Goal: Transaction & Acquisition: Obtain resource

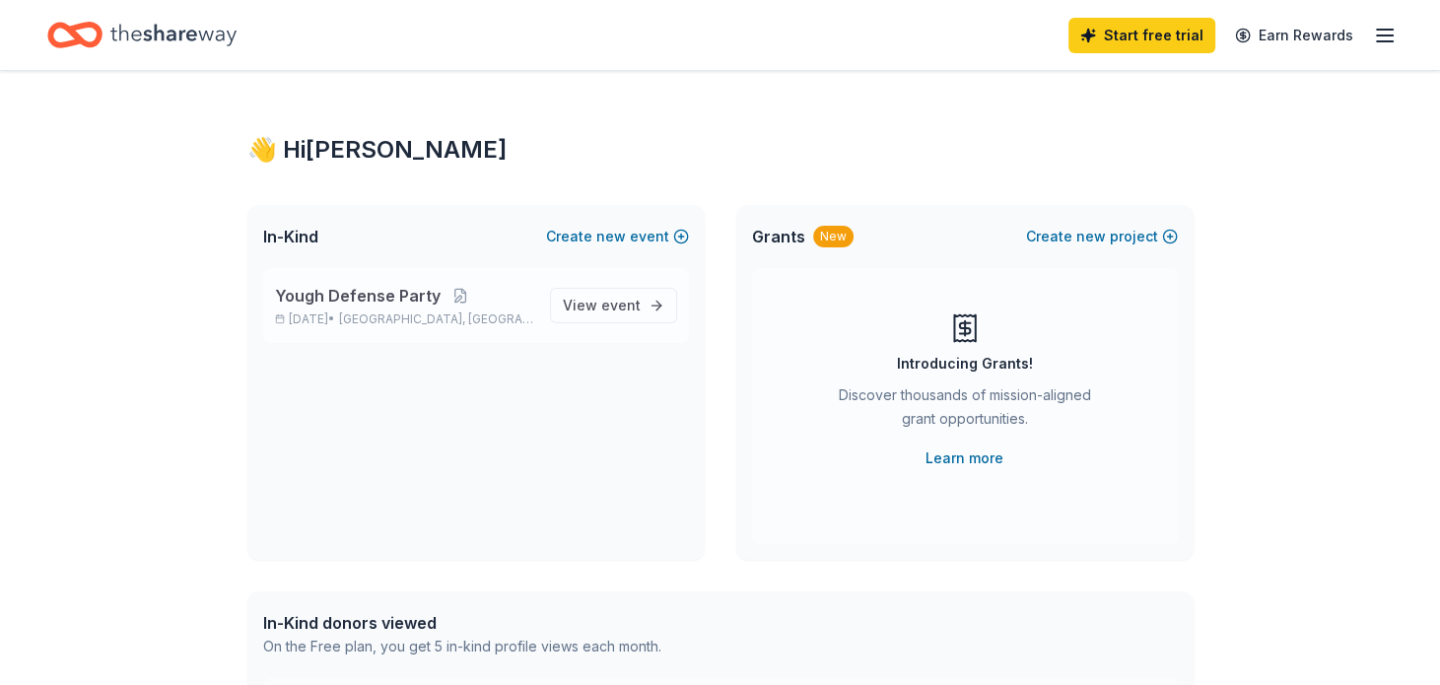
click at [508, 287] on p "Yough Defense Party" at bounding box center [404, 296] width 259 height 24
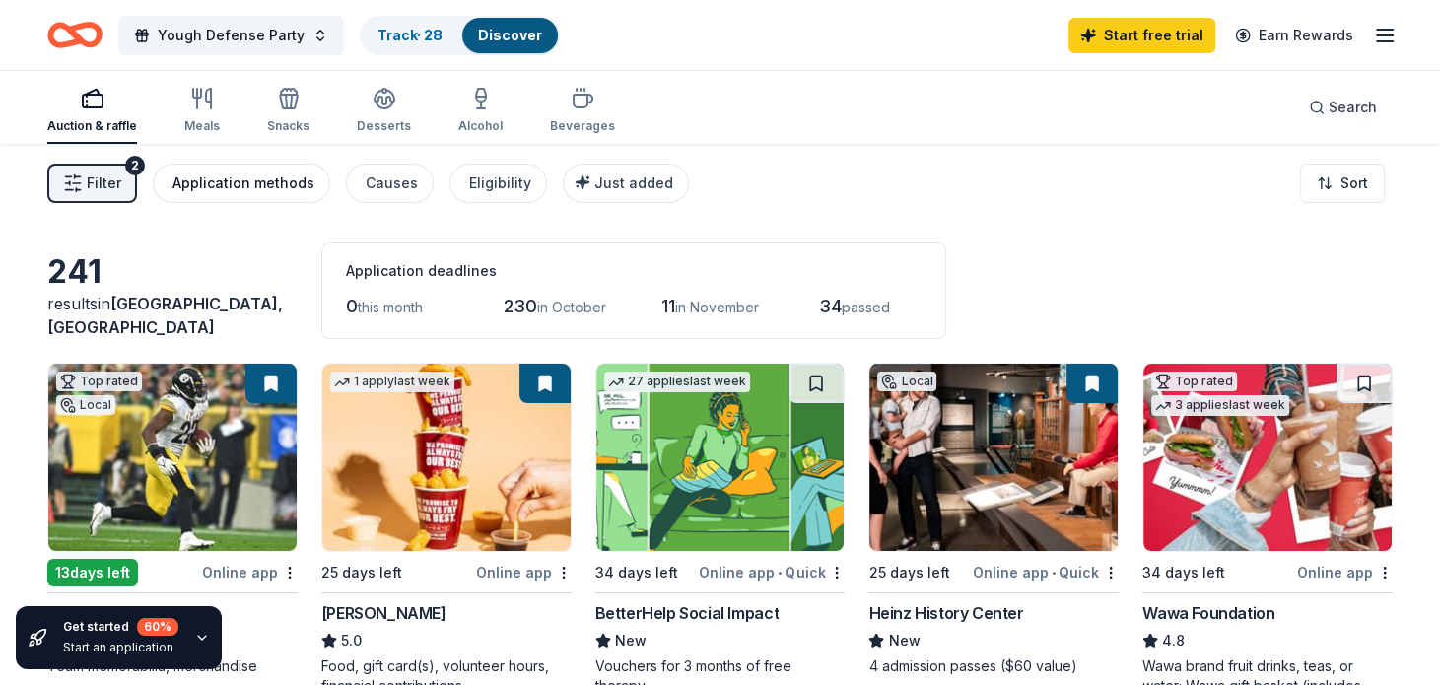
scroll to position [279, 0]
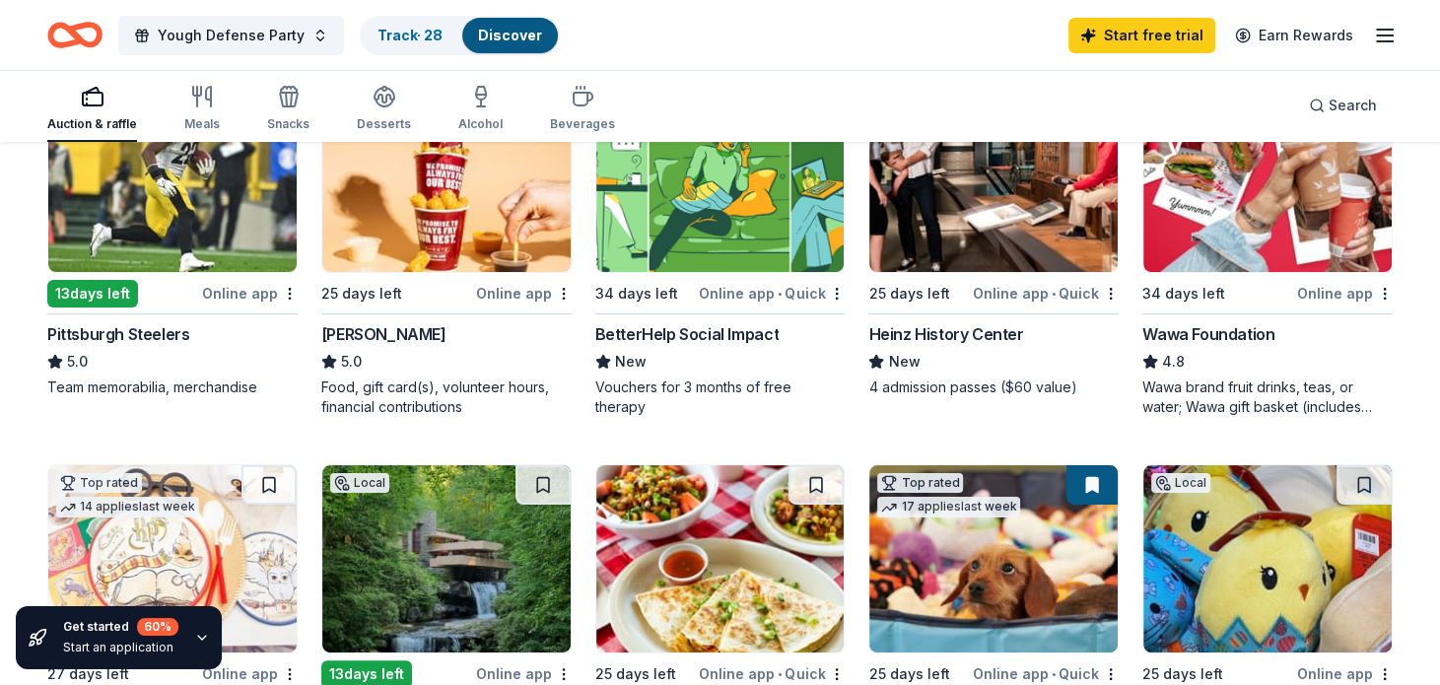
click at [162, 330] on div "Pittsburgh Steelers" at bounding box center [118, 334] width 142 height 24
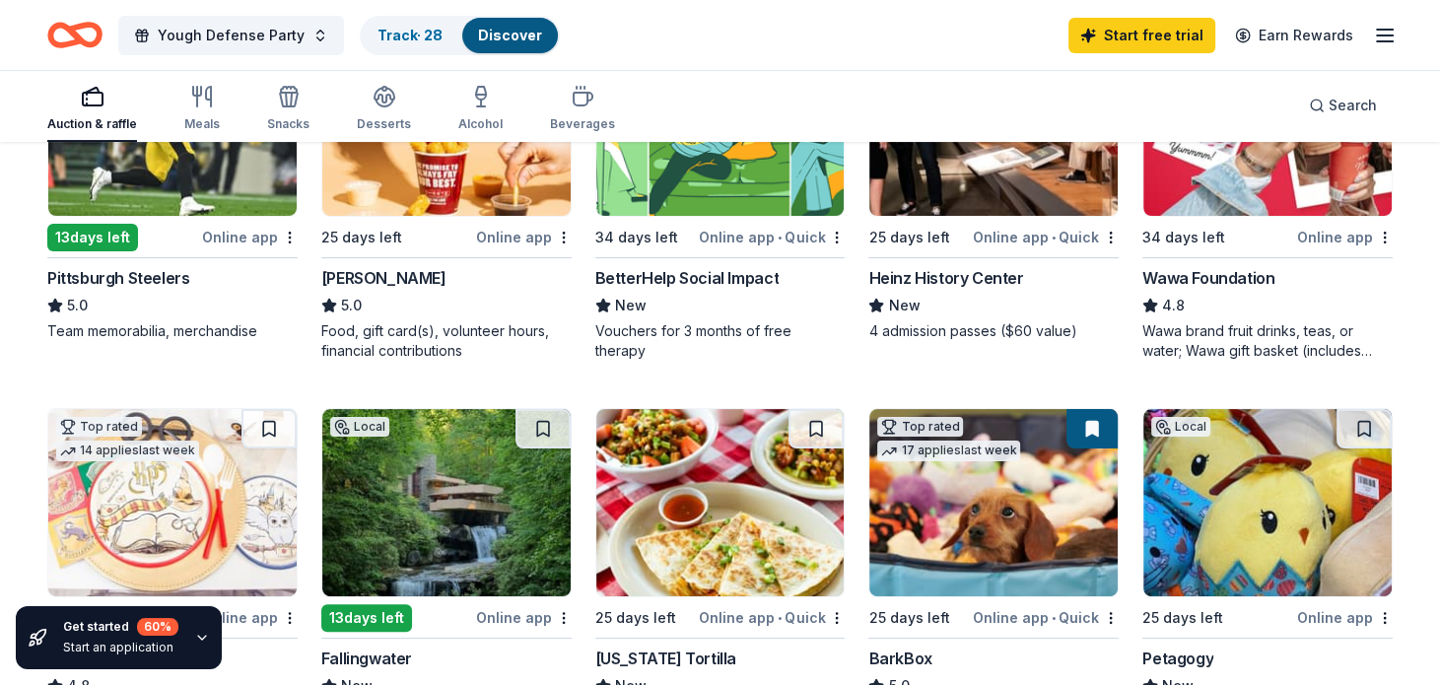
scroll to position [260, 0]
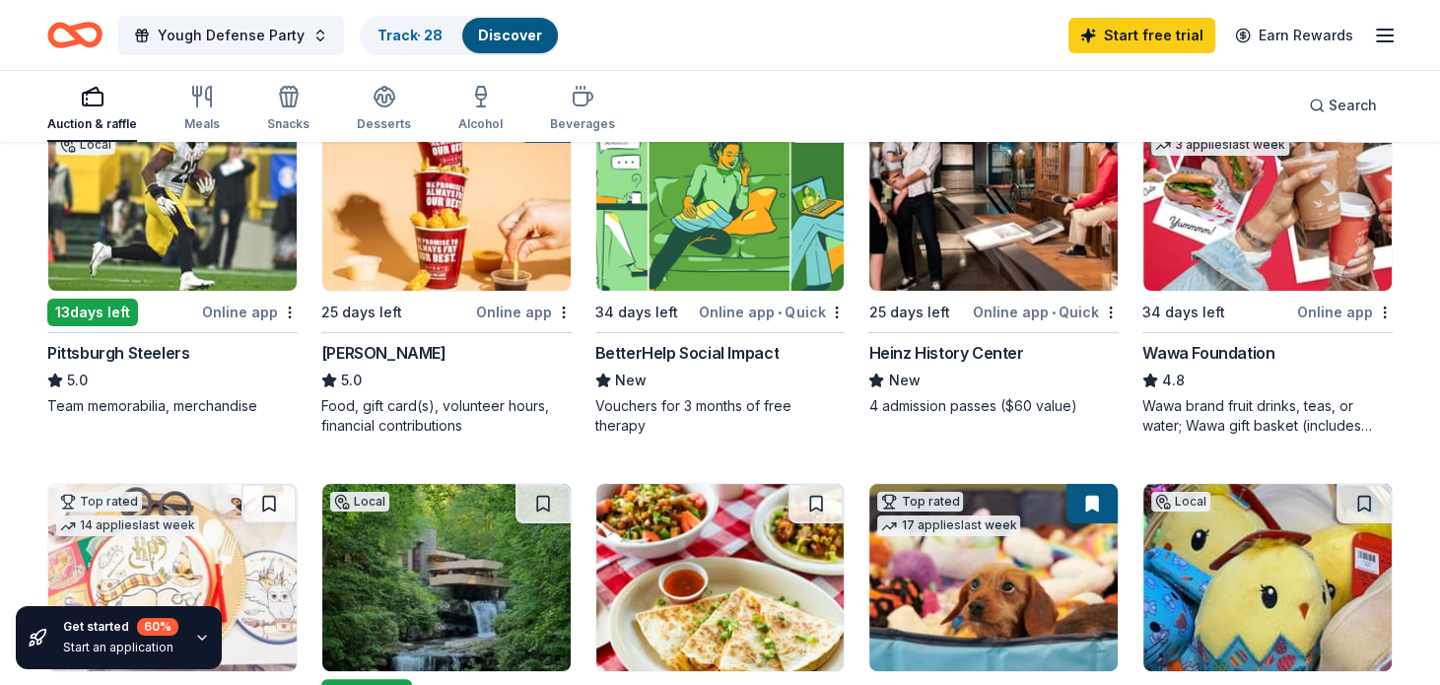
click at [921, 346] on div "Heinz History Center" at bounding box center [945, 353] width 155 height 24
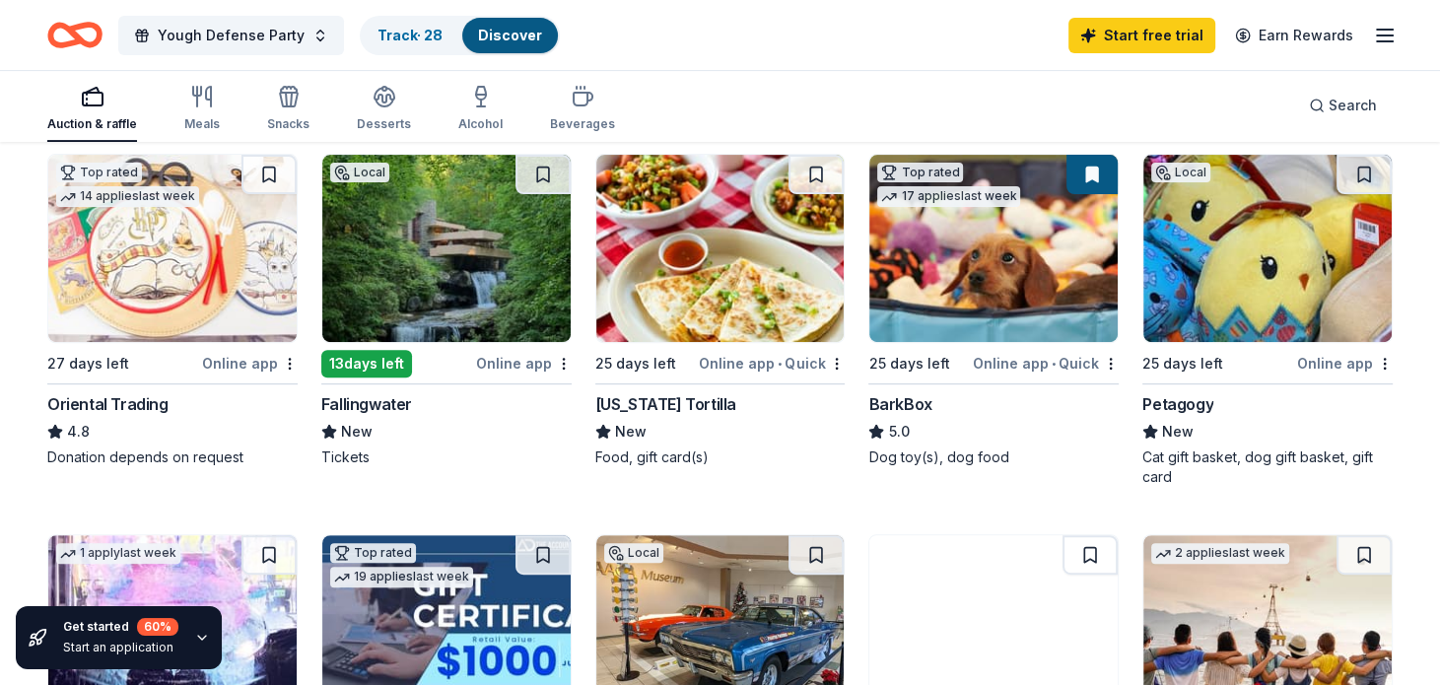
scroll to position [598, 0]
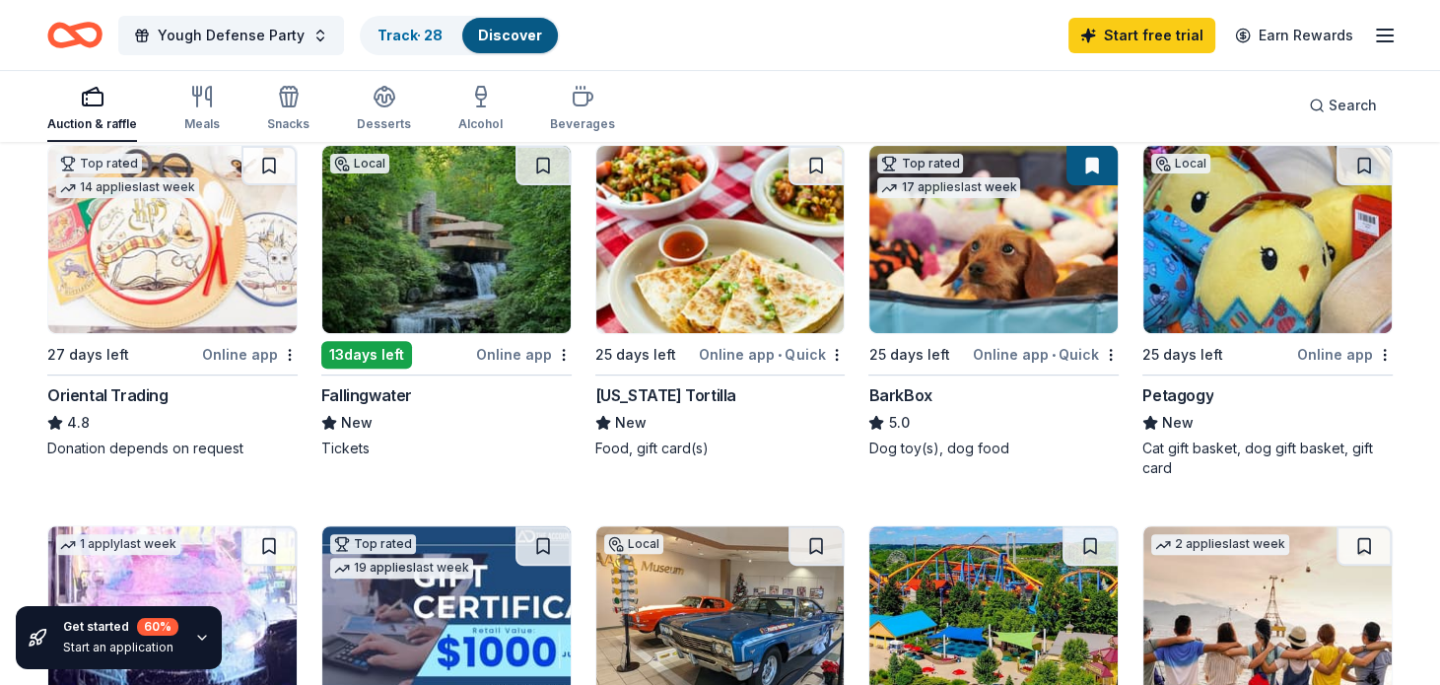
click at [389, 384] on div "Fallingwater" at bounding box center [366, 395] width 91 height 24
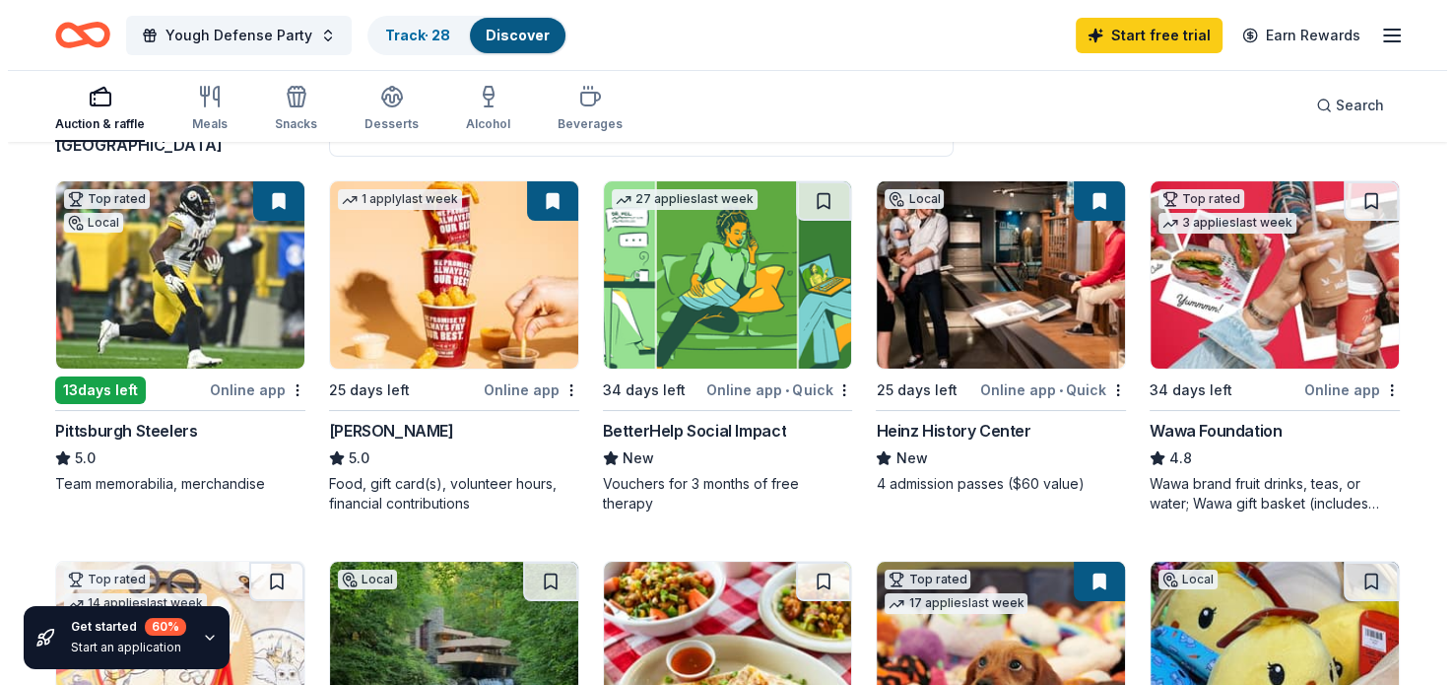
scroll to position [0, 0]
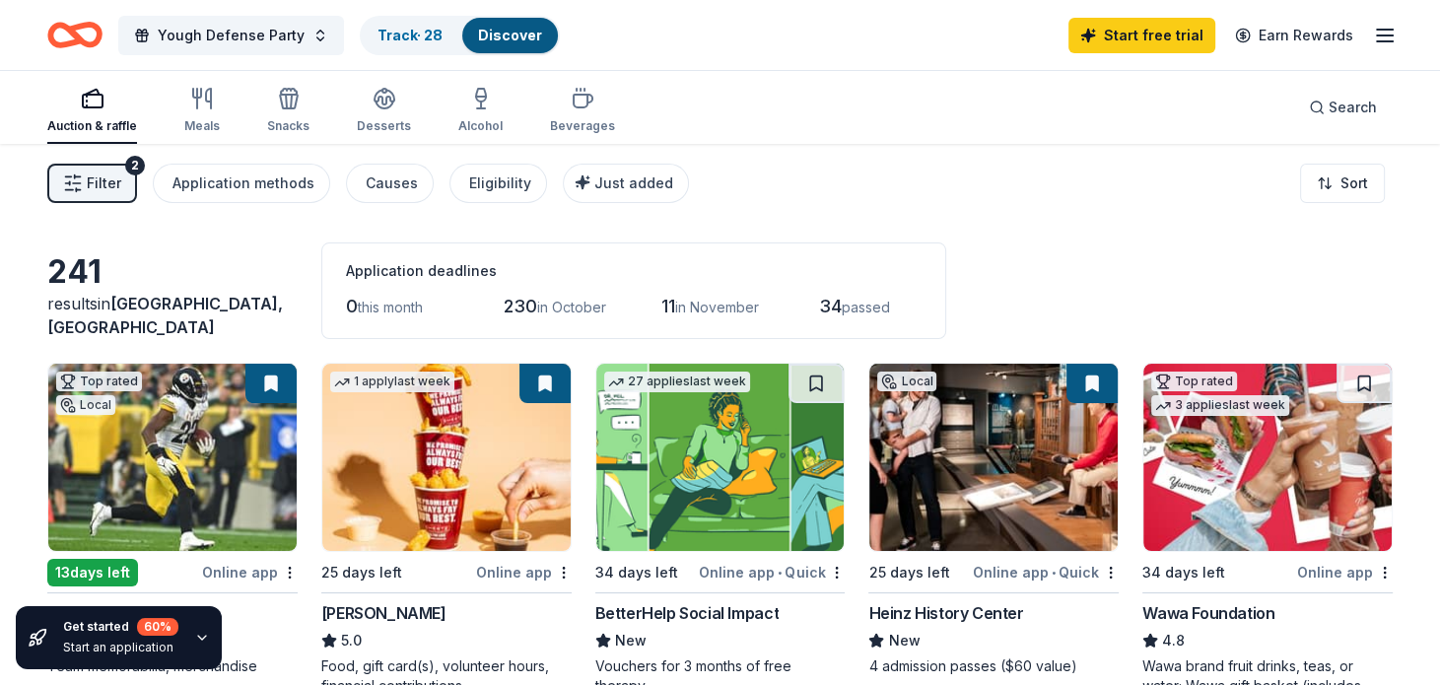
click at [59, 191] on button "Filter 2" at bounding box center [92, 183] width 90 height 39
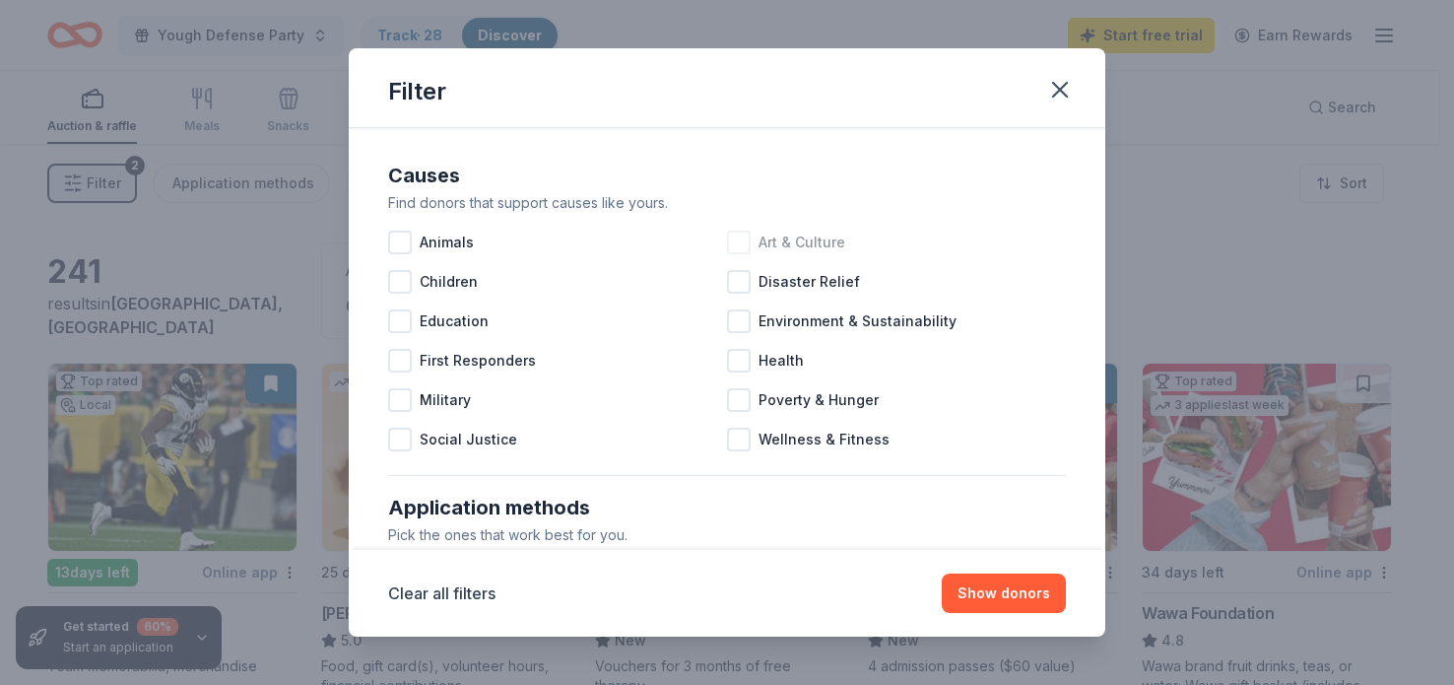
click at [741, 239] on div at bounding box center [739, 243] width 24 height 24
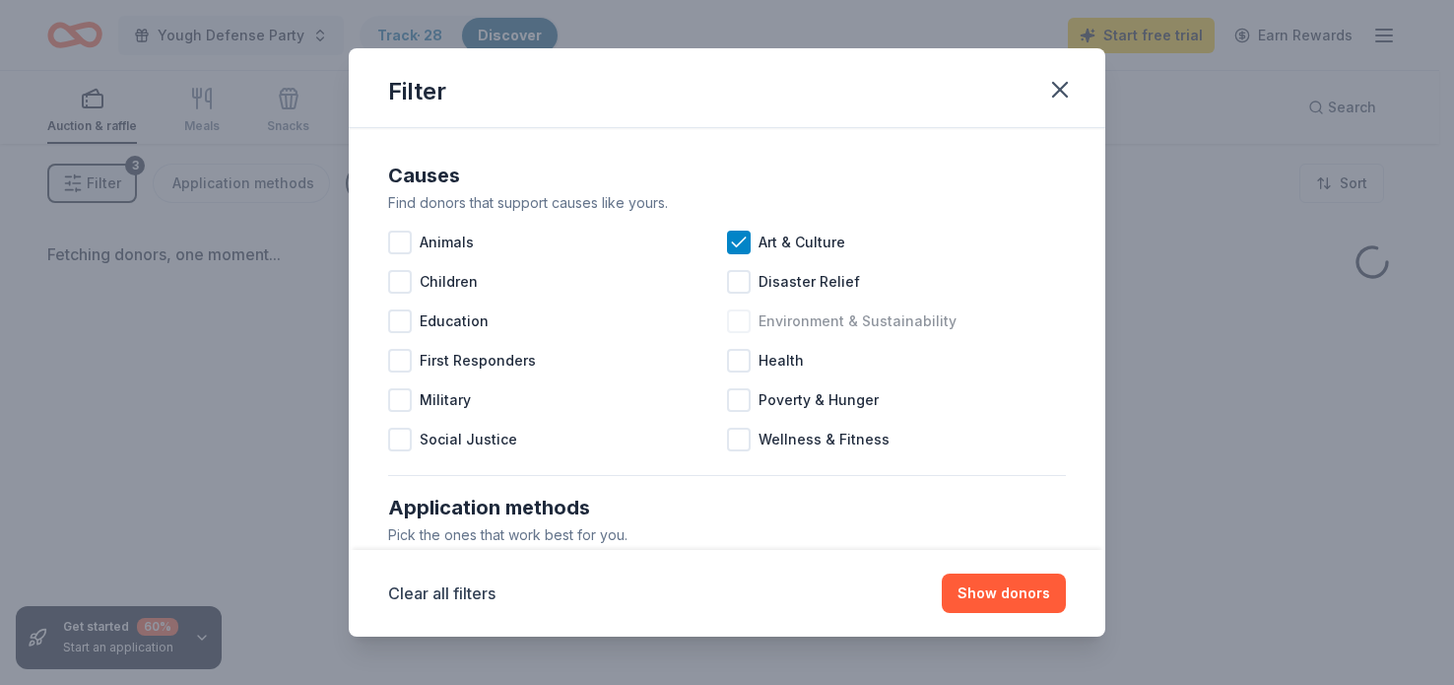
click at [727, 326] on div at bounding box center [739, 321] width 24 height 24
click at [727, 437] on div at bounding box center [739, 440] width 24 height 24
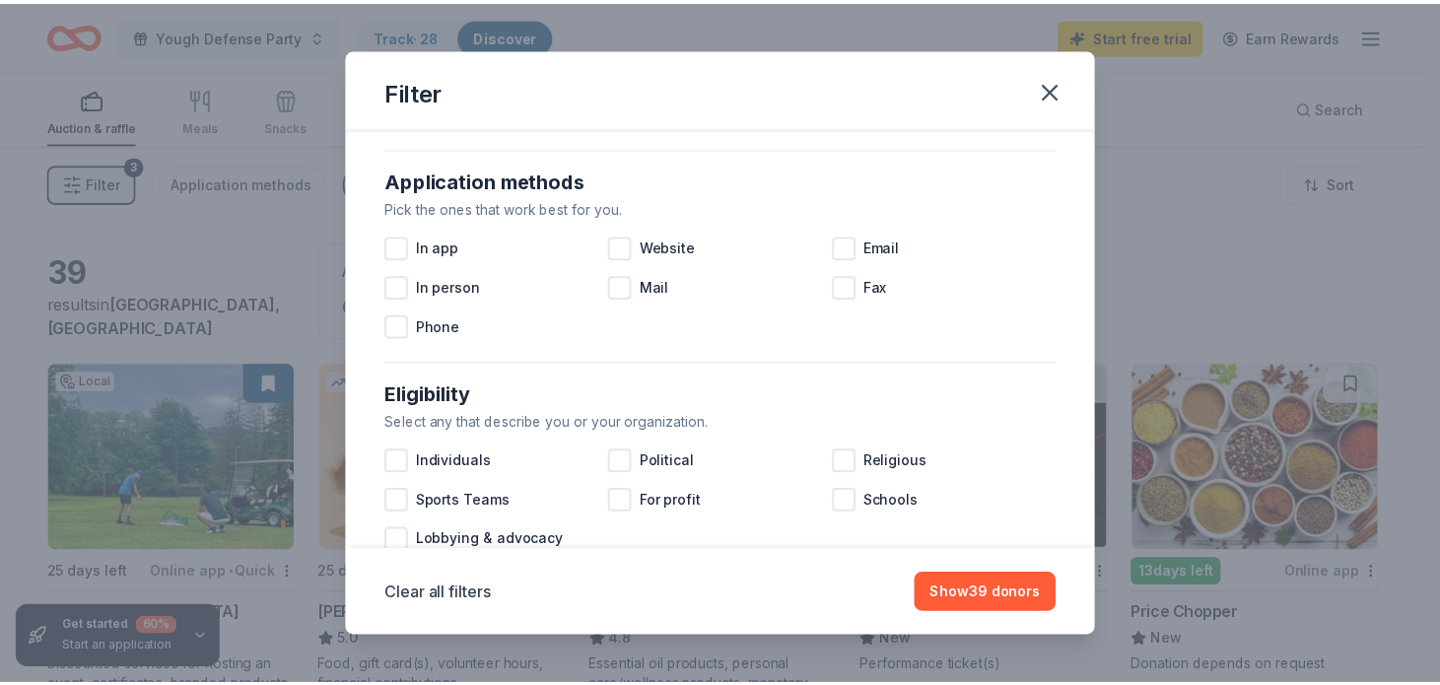
scroll to position [330, 0]
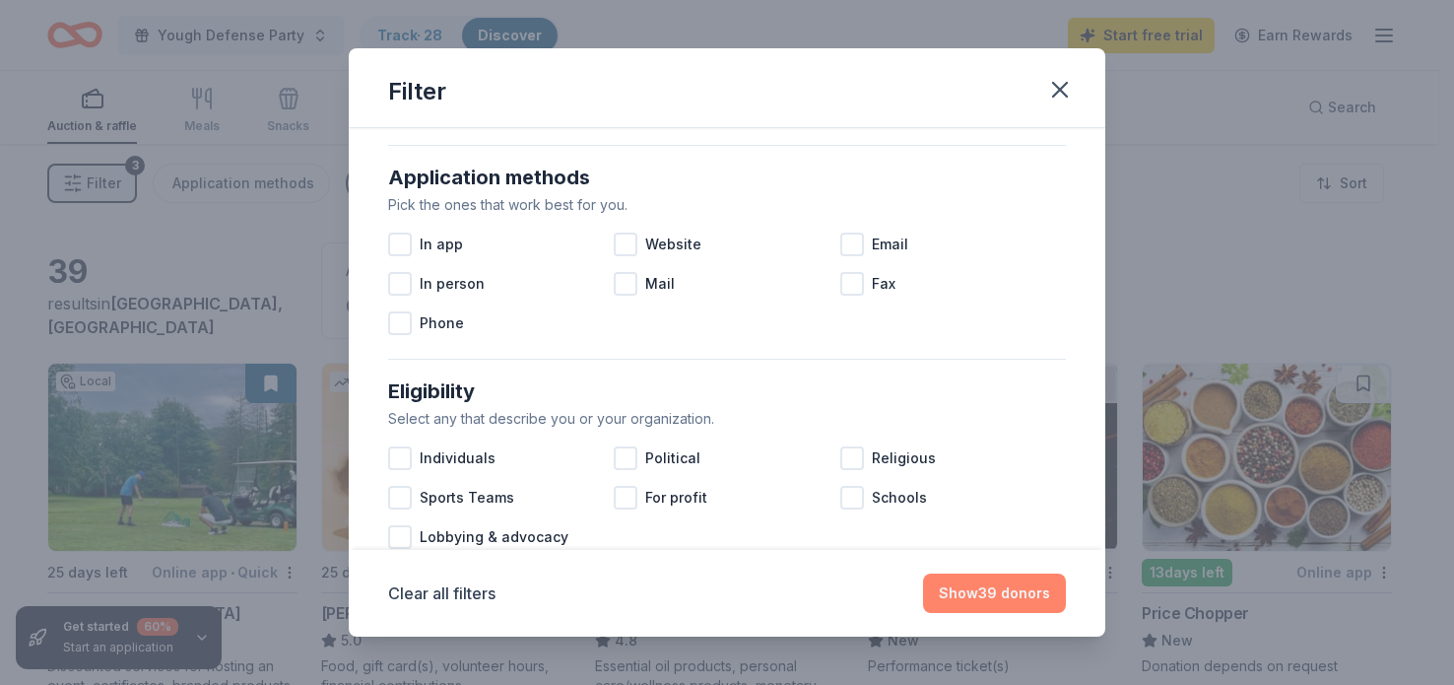
click at [999, 583] on button "Show 39 donors" at bounding box center [994, 592] width 143 height 39
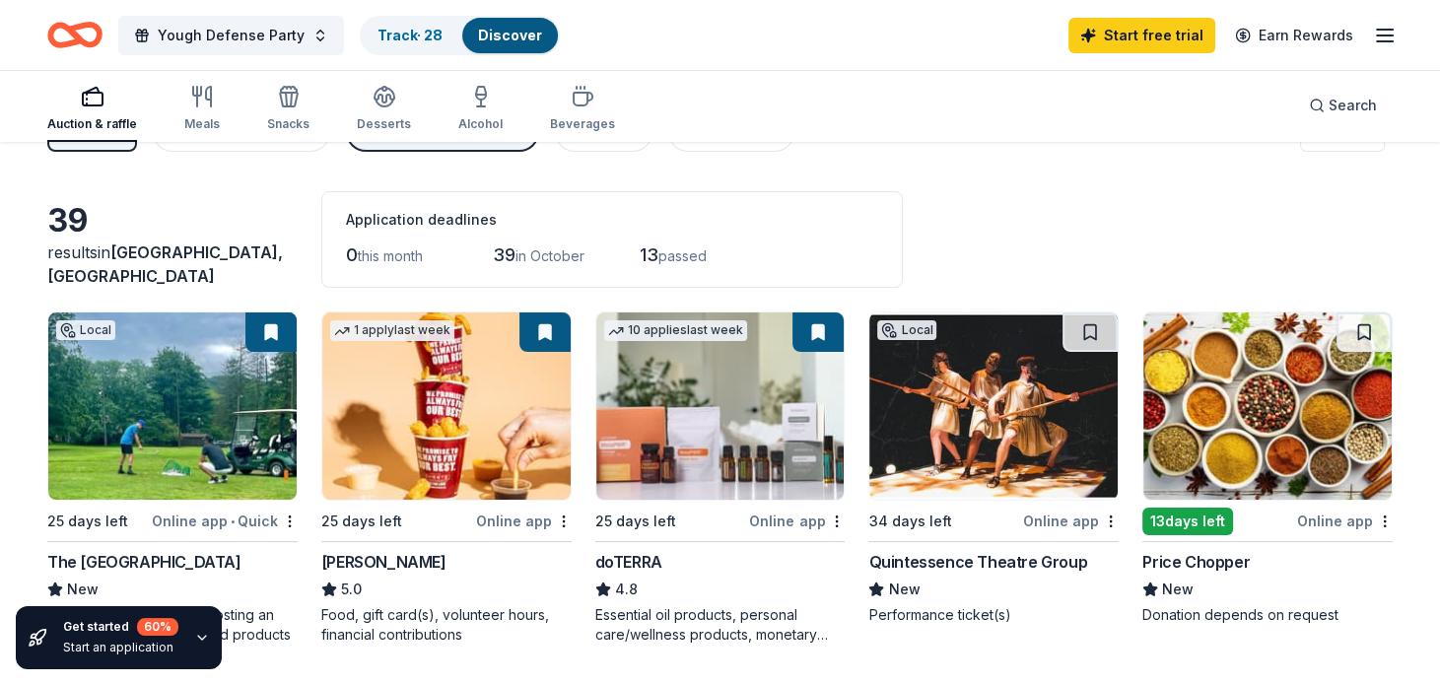
scroll to position [0, 0]
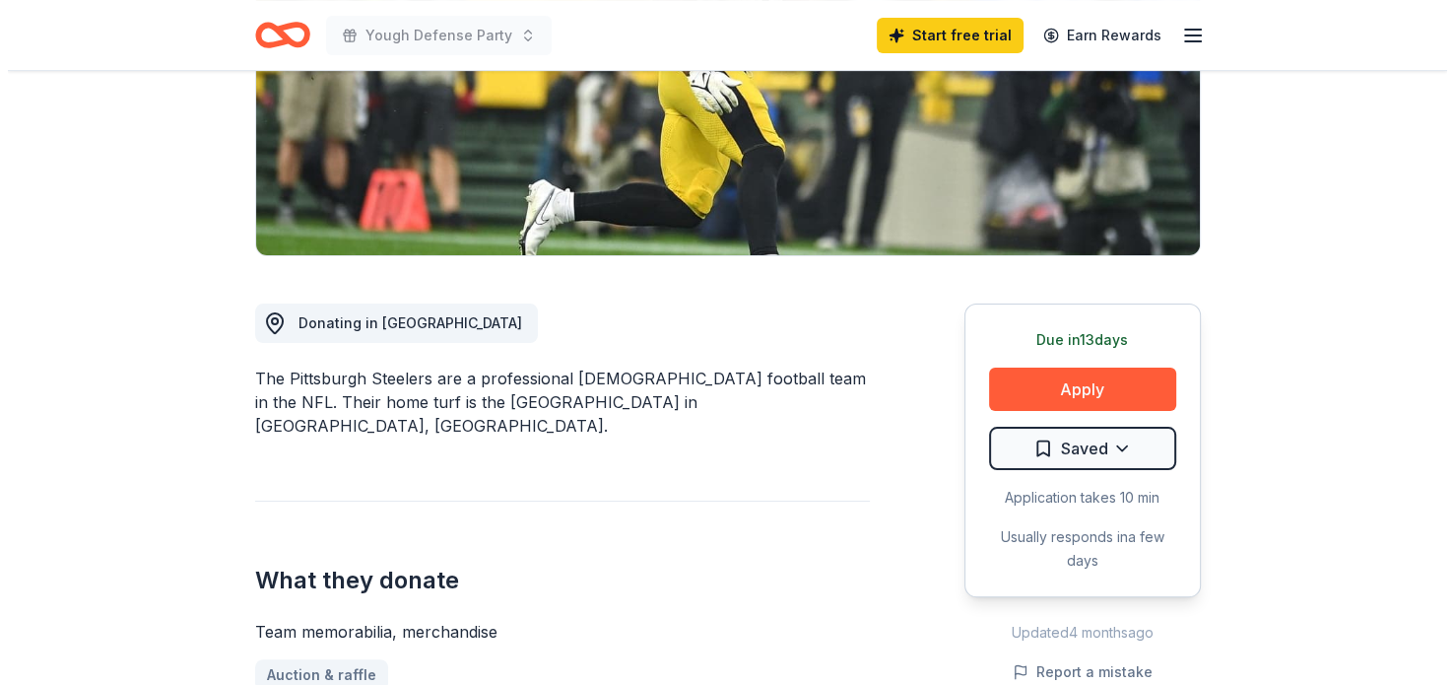
scroll to position [366, 0]
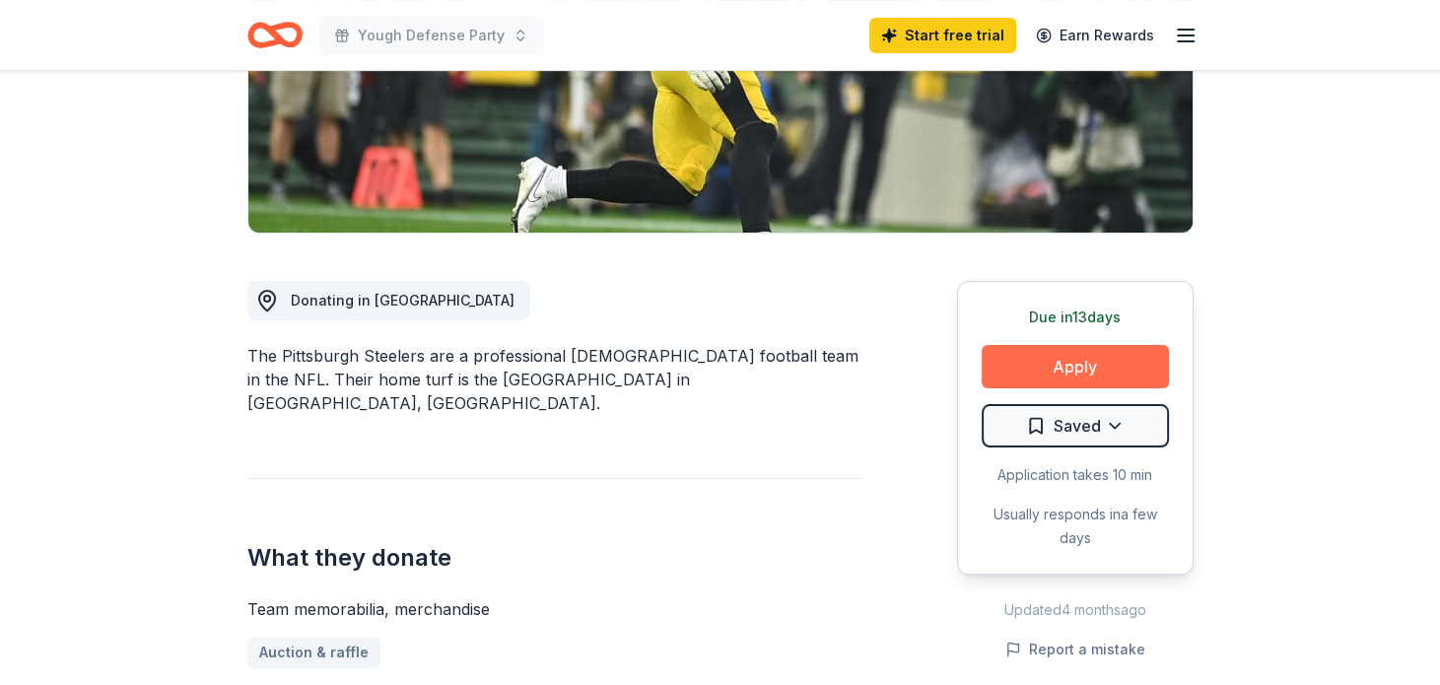
click at [1084, 365] on button "Apply" at bounding box center [1074, 366] width 187 height 43
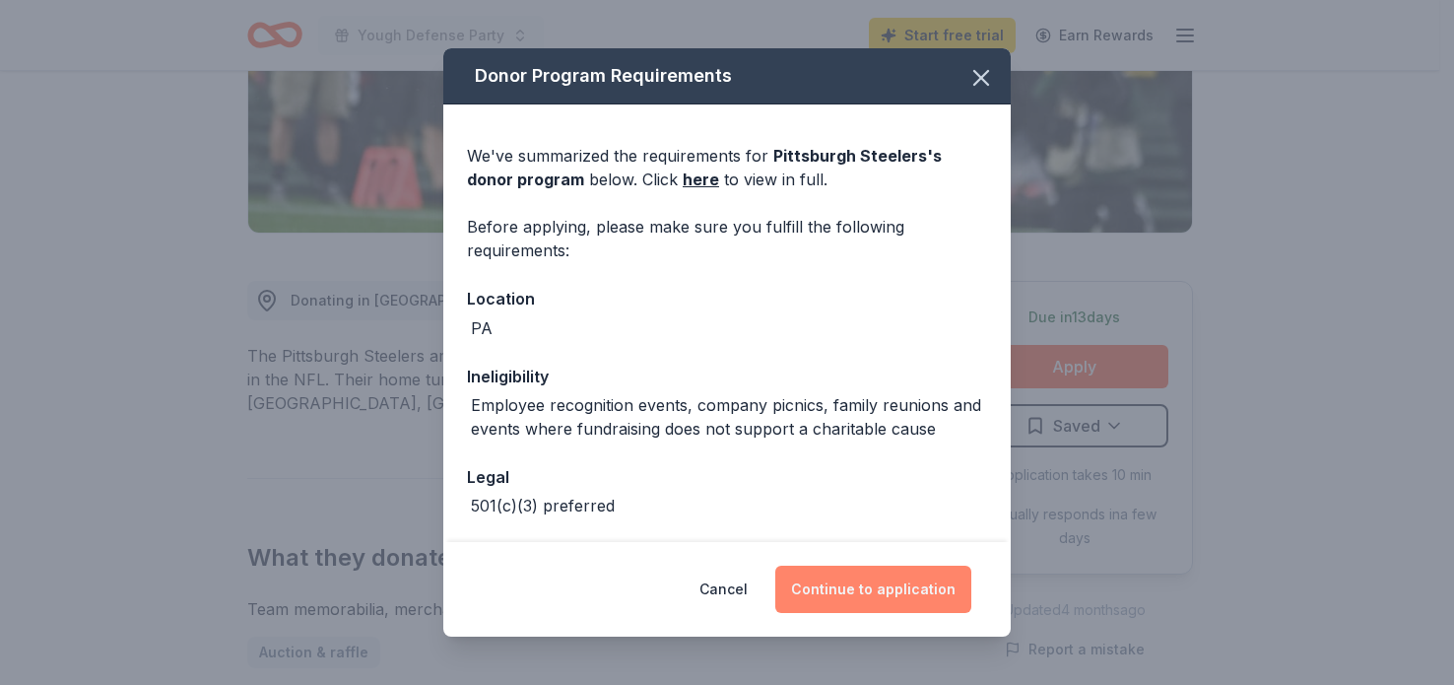
click at [906, 581] on button "Continue to application" at bounding box center [873, 589] width 196 height 47
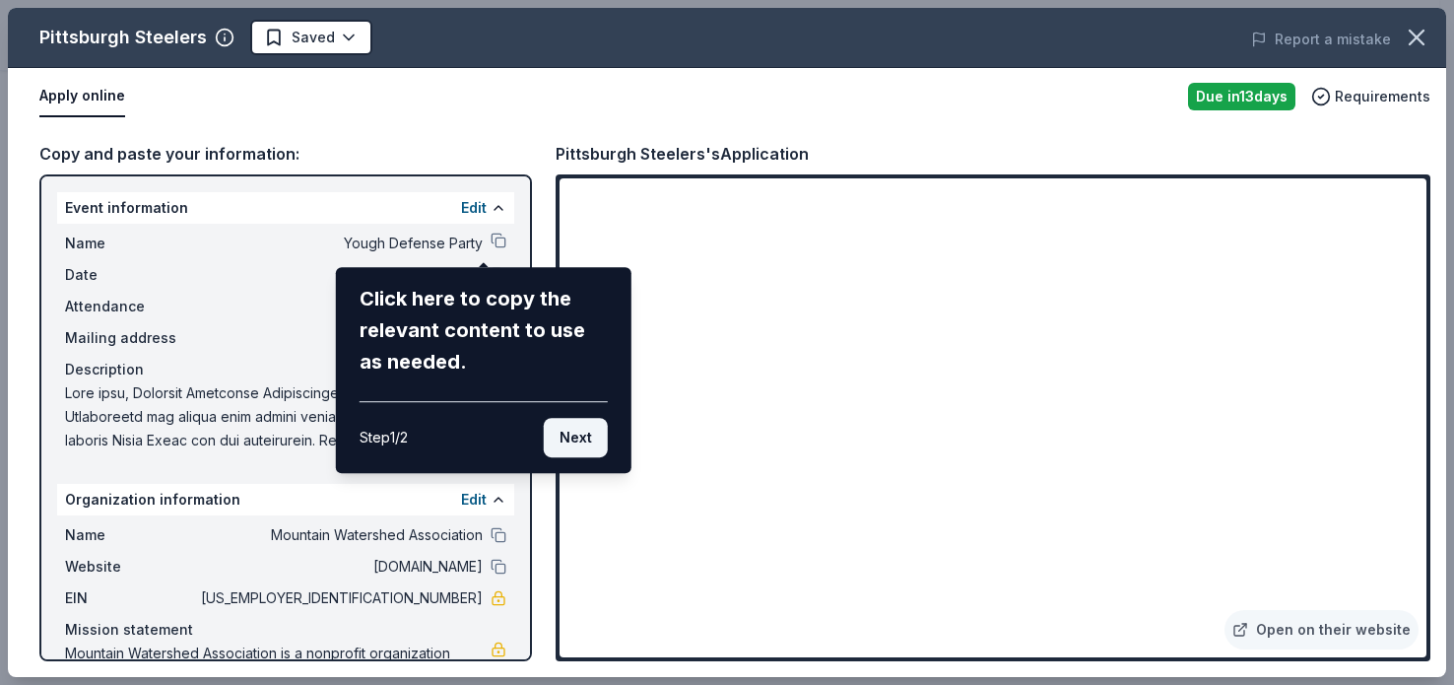
click at [560, 448] on button "Next" at bounding box center [576, 437] width 64 height 39
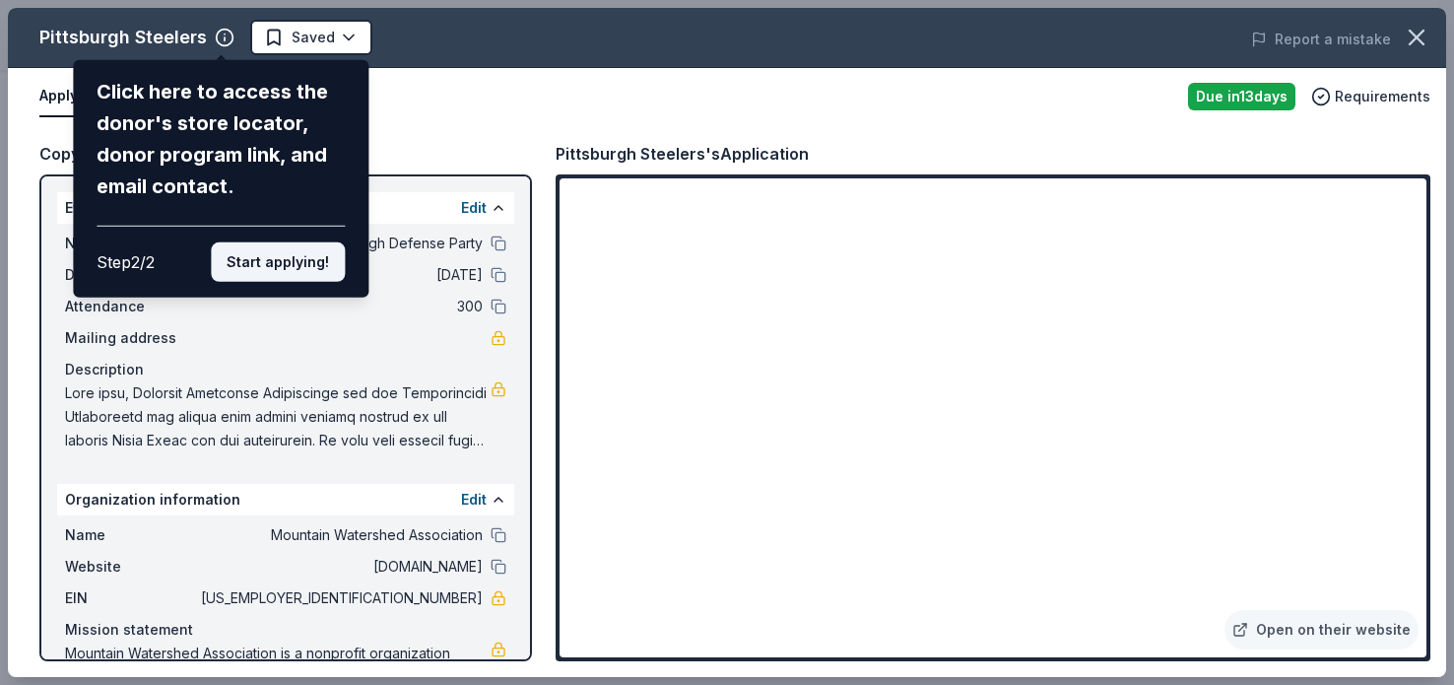
click at [278, 268] on button "Start applying!" at bounding box center [278, 261] width 134 height 39
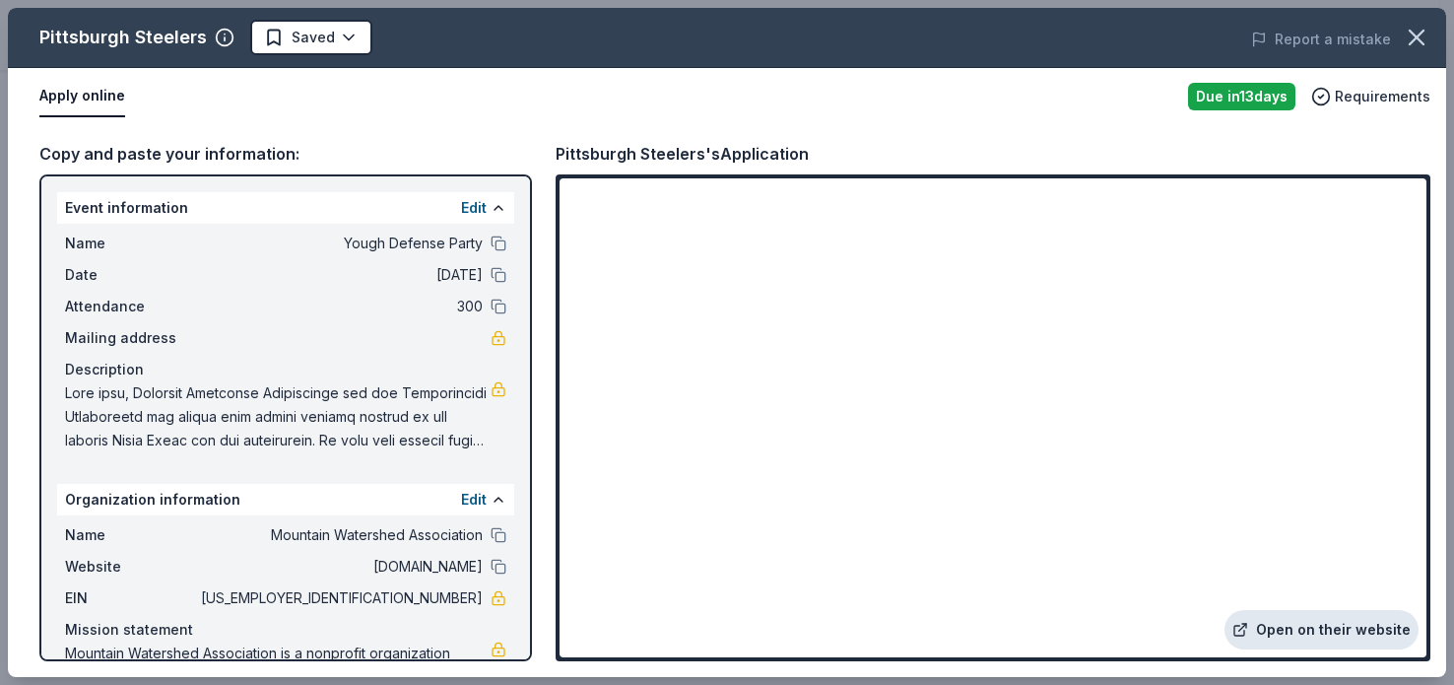
click at [1336, 626] on link "Open on their website" at bounding box center [1322, 629] width 194 height 39
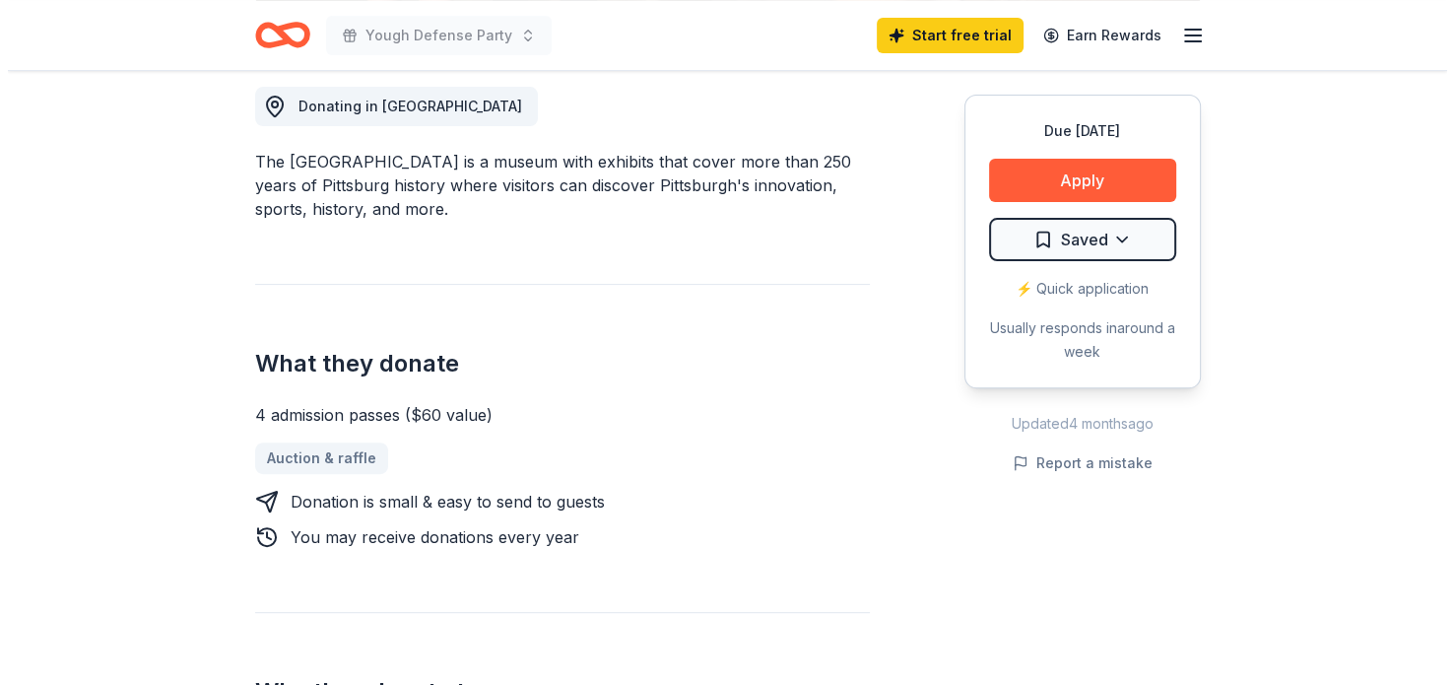
scroll to position [575, 0]
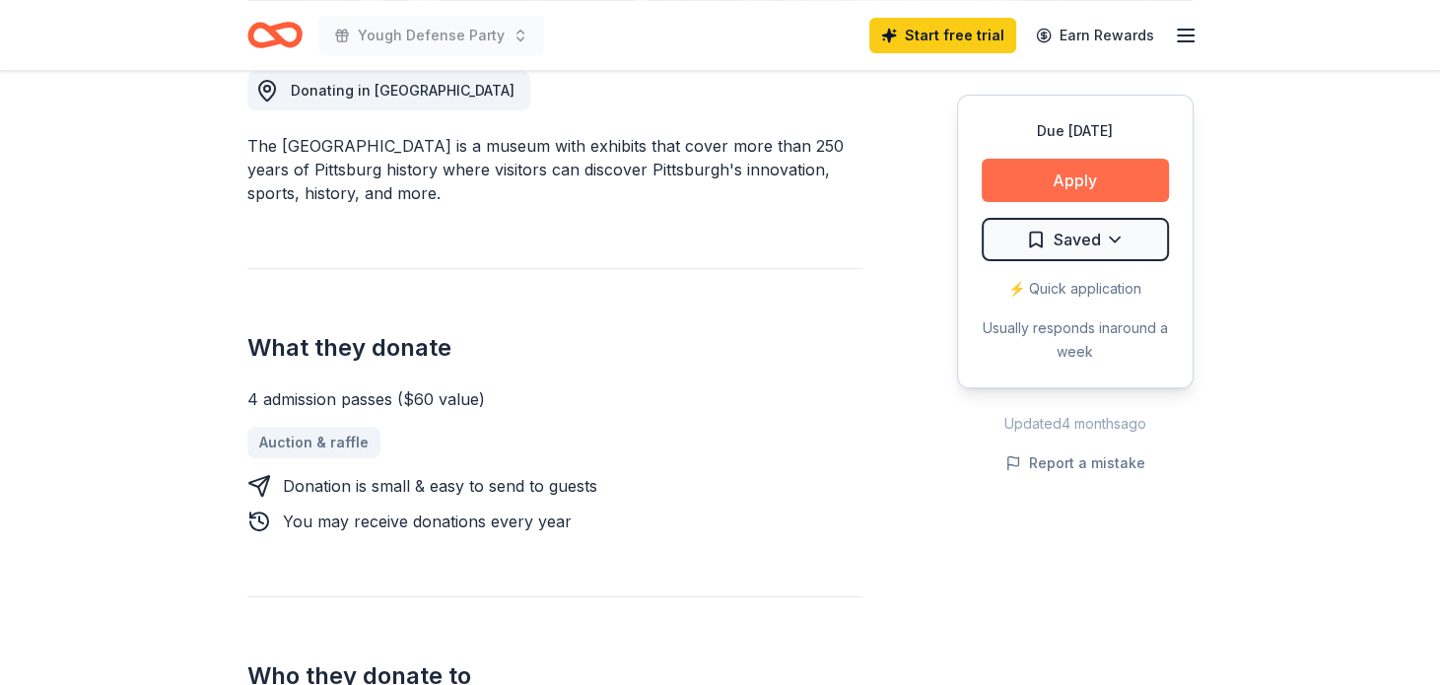
click at [1068, 188] on button "Apply" at bounding box center [1074, 180] width 187 height 43
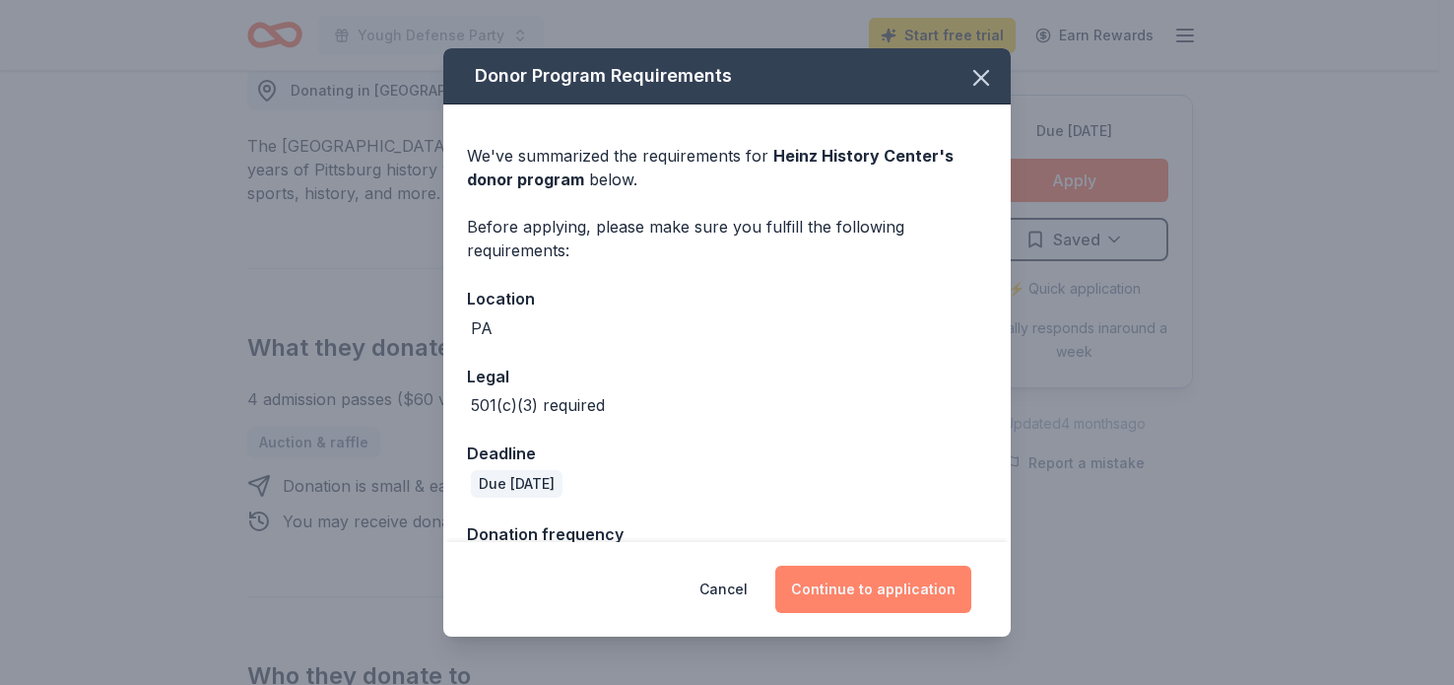
click at [878, 581] on button "Continue to application" at bounding box center [873, 589] width 196 height 47
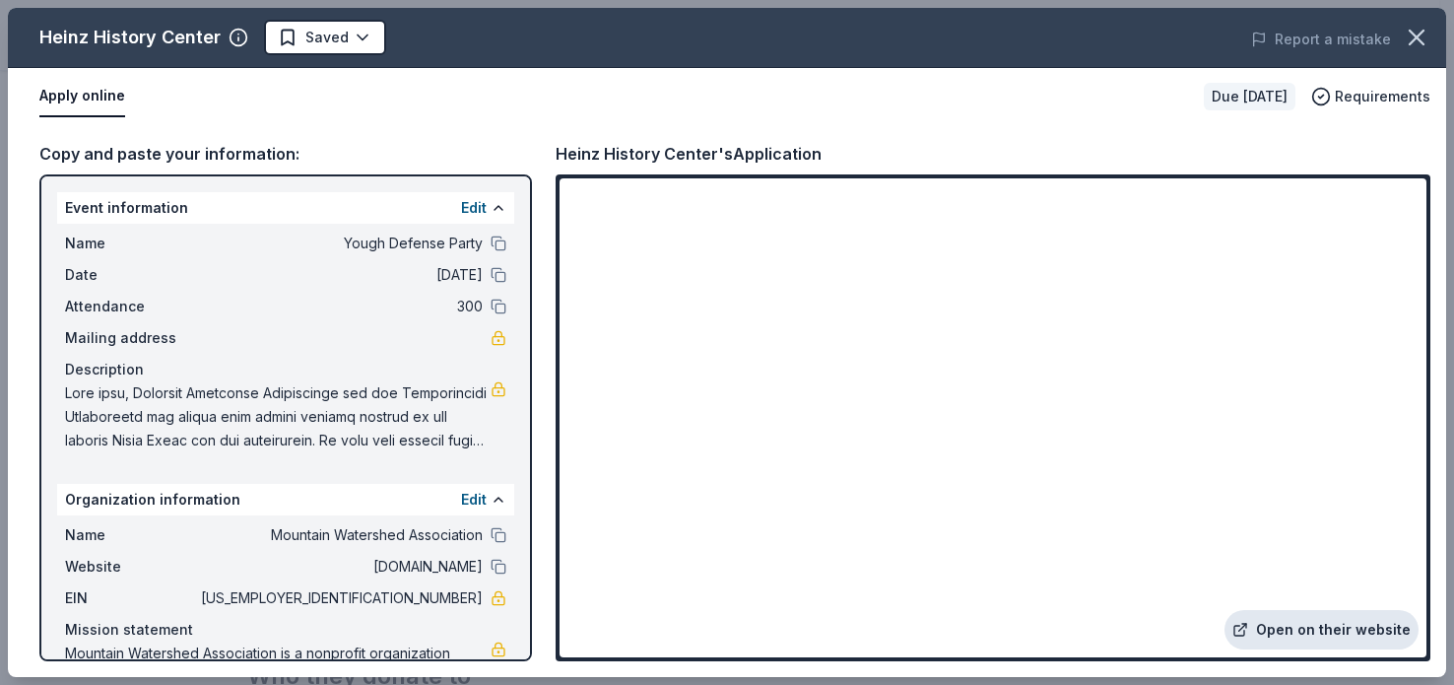
click at [1344, 627] on link "Open on their website" at bounding box center [1322, 629] width 194 height 39
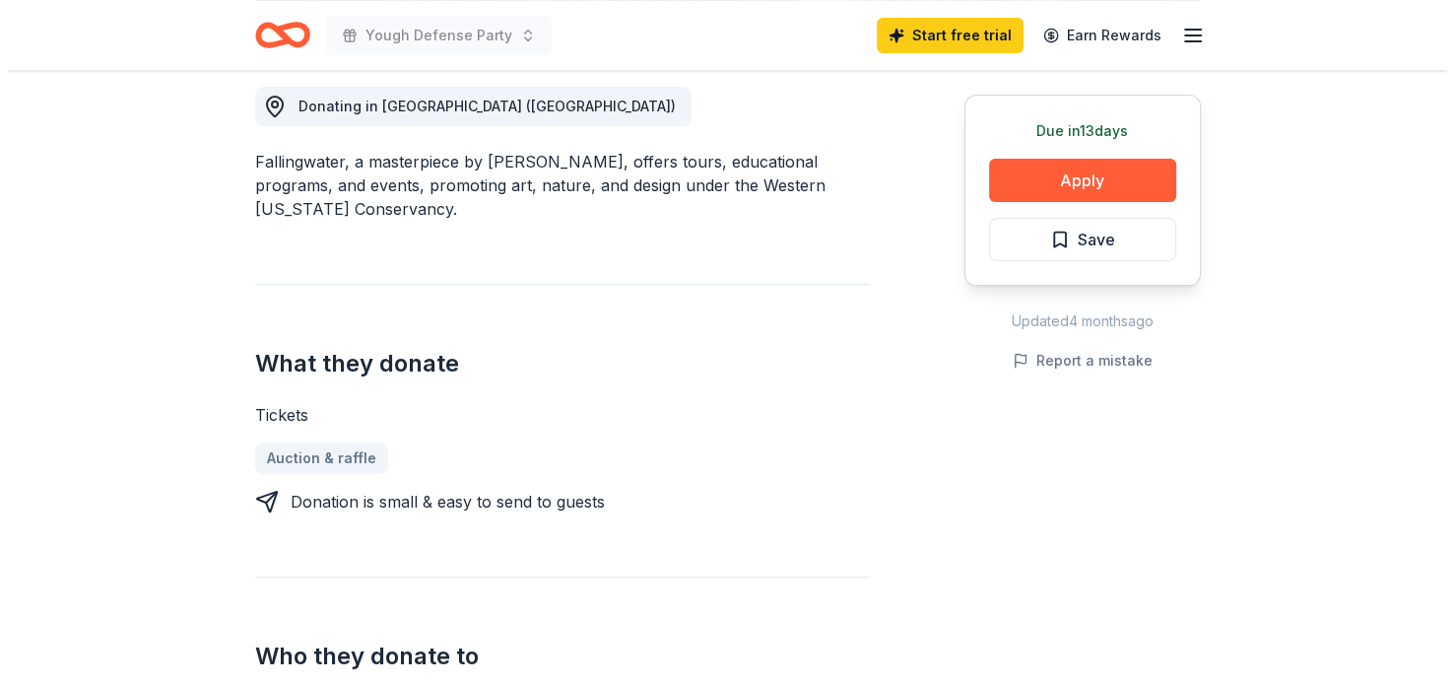
scroll to position [562, 0]
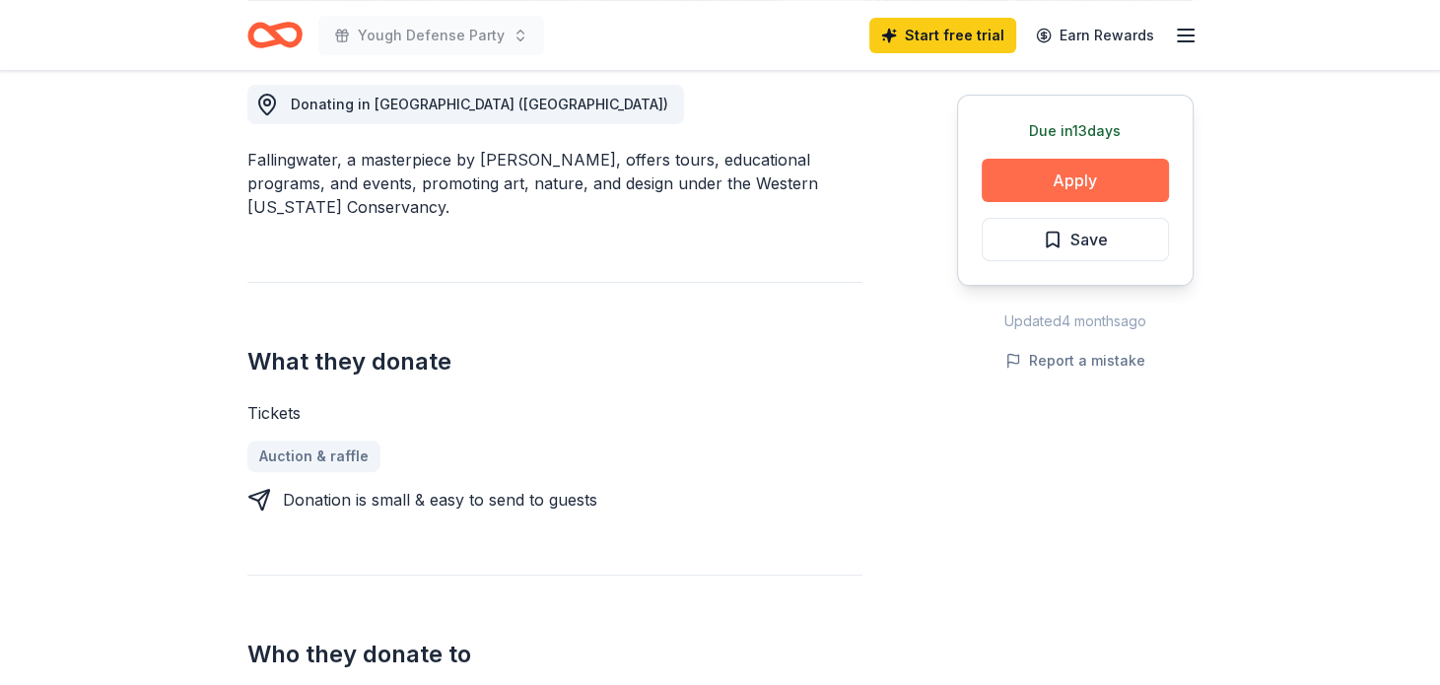
click at [1079, 192] on button "Apply" at bounding box center [1074, 180] width 187 height 43
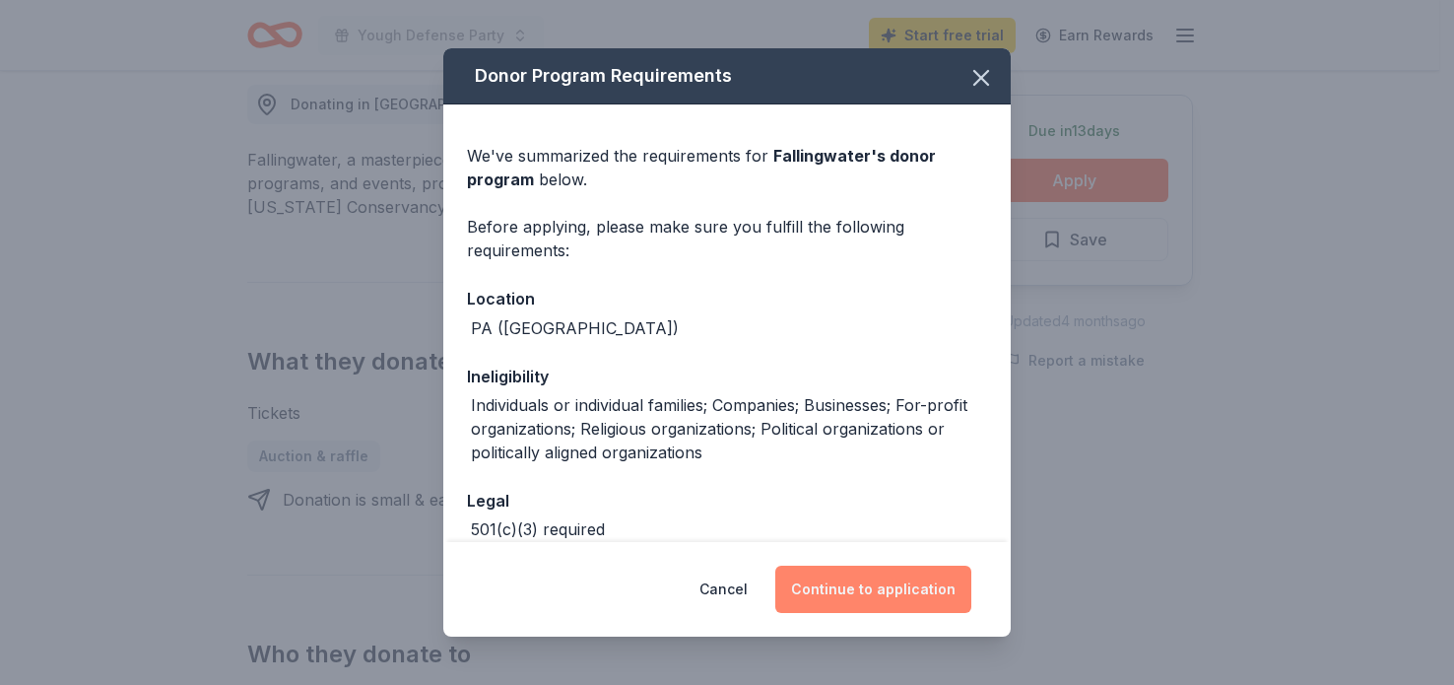
click at [865, 580] on button "Continue to application" at bounding box center [873, 589] width 196 height 47
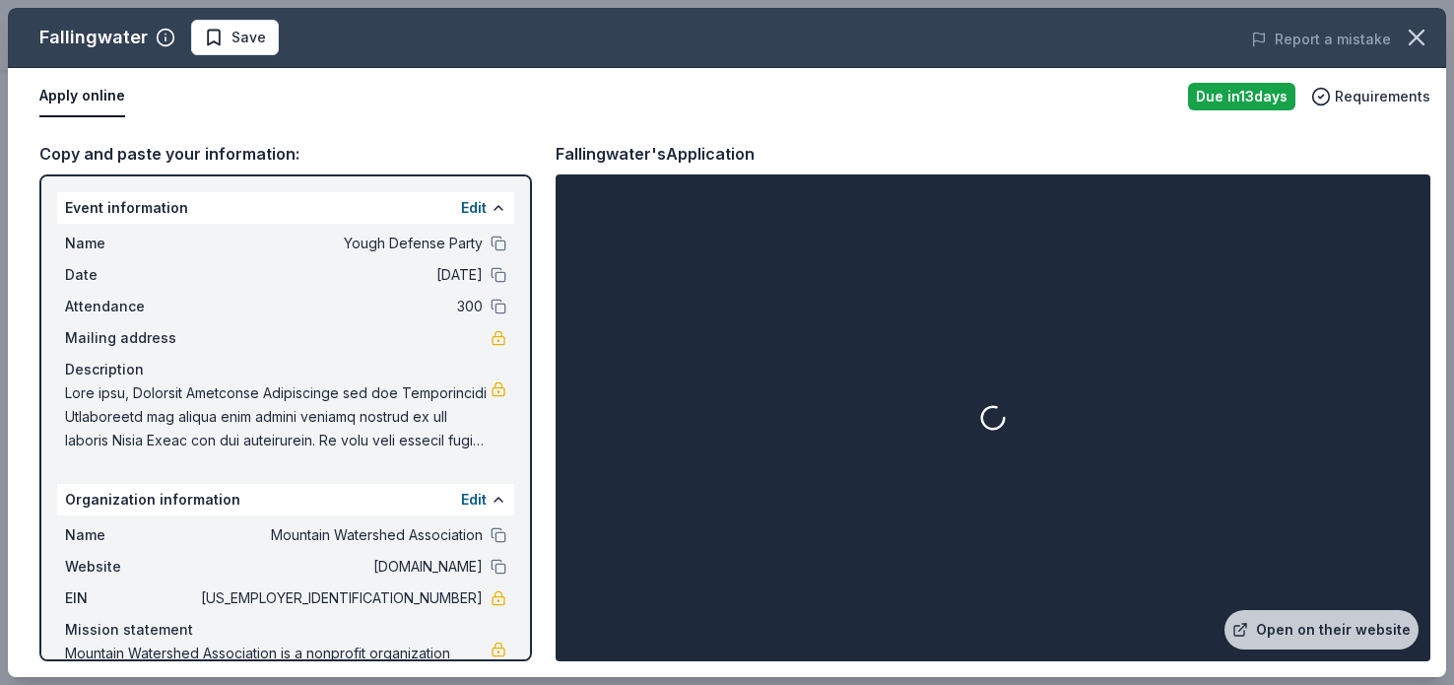
scroll to position [75, 0]
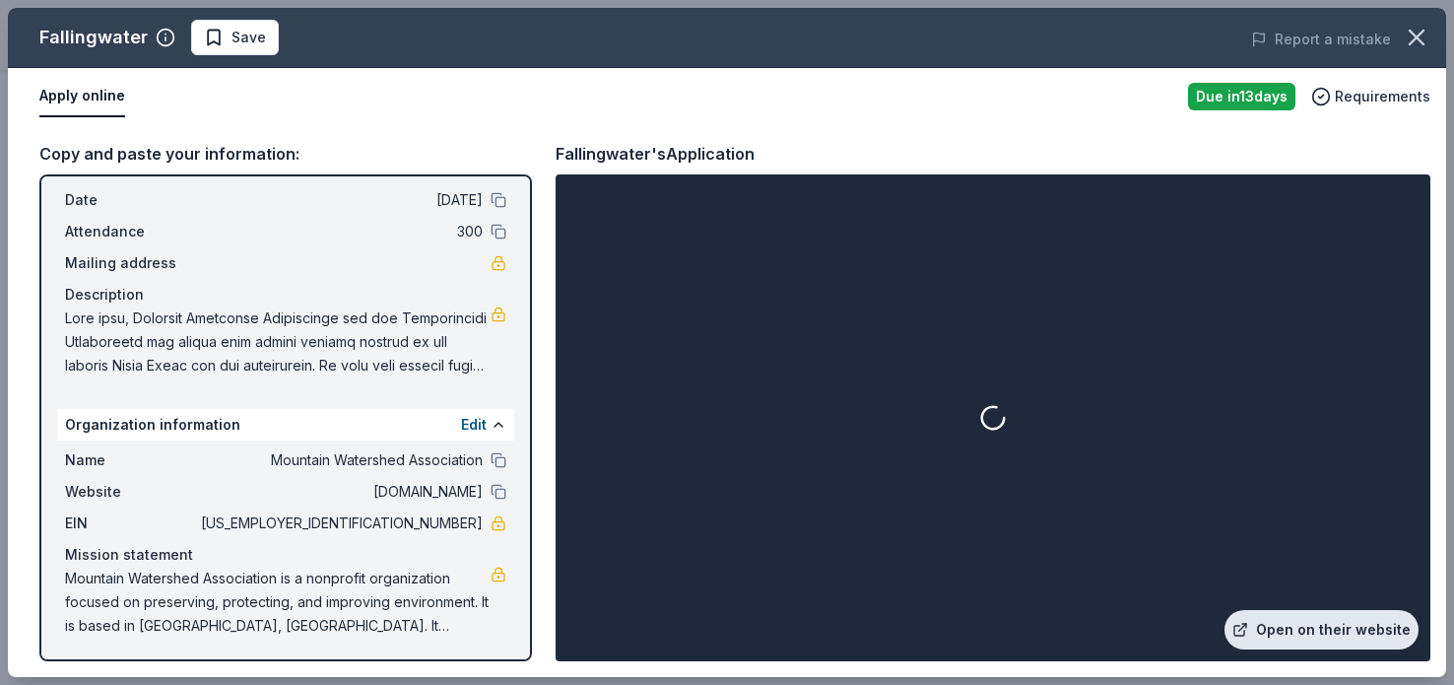
click at [1293, 633] on link "Open on their website" at bounding box center [1322, 629] width 194 height 39
